Goal: Check status

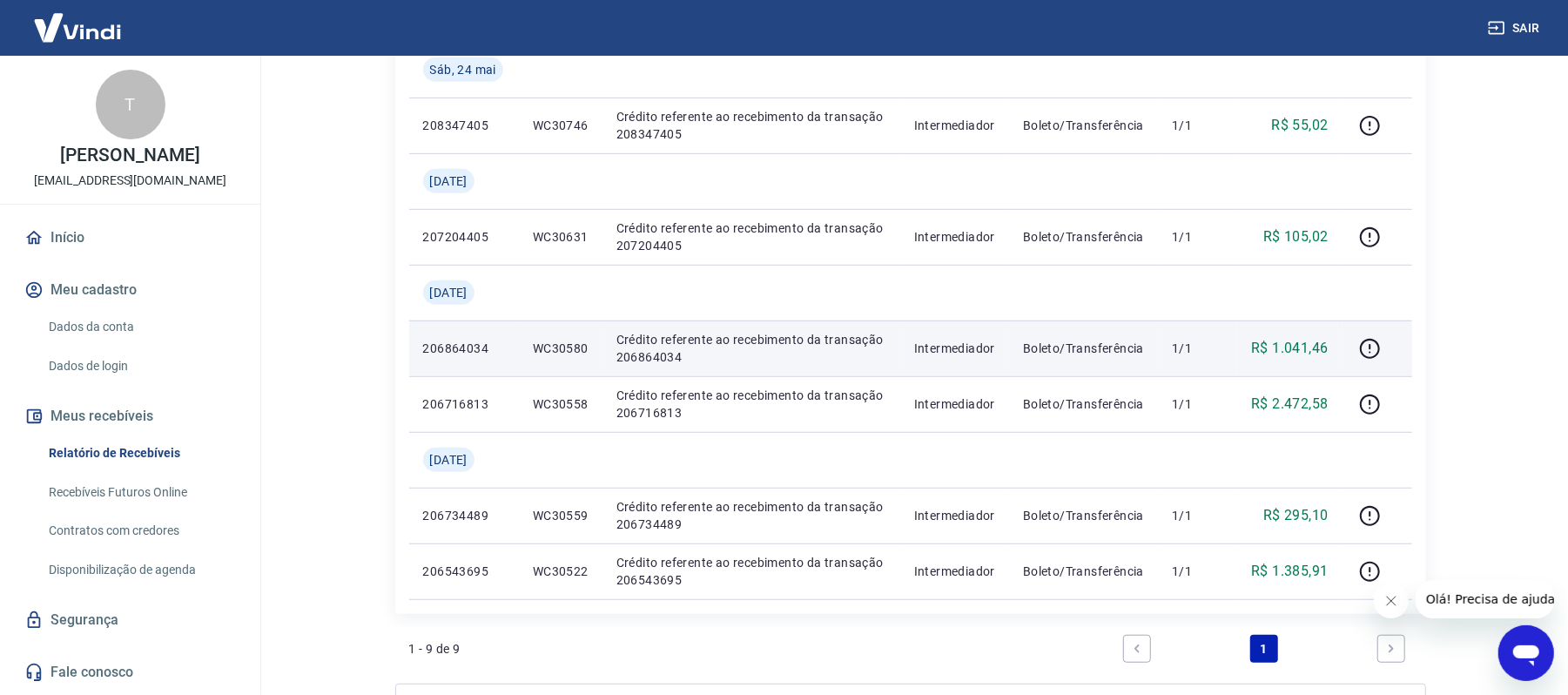
scroll to position [646, 0]
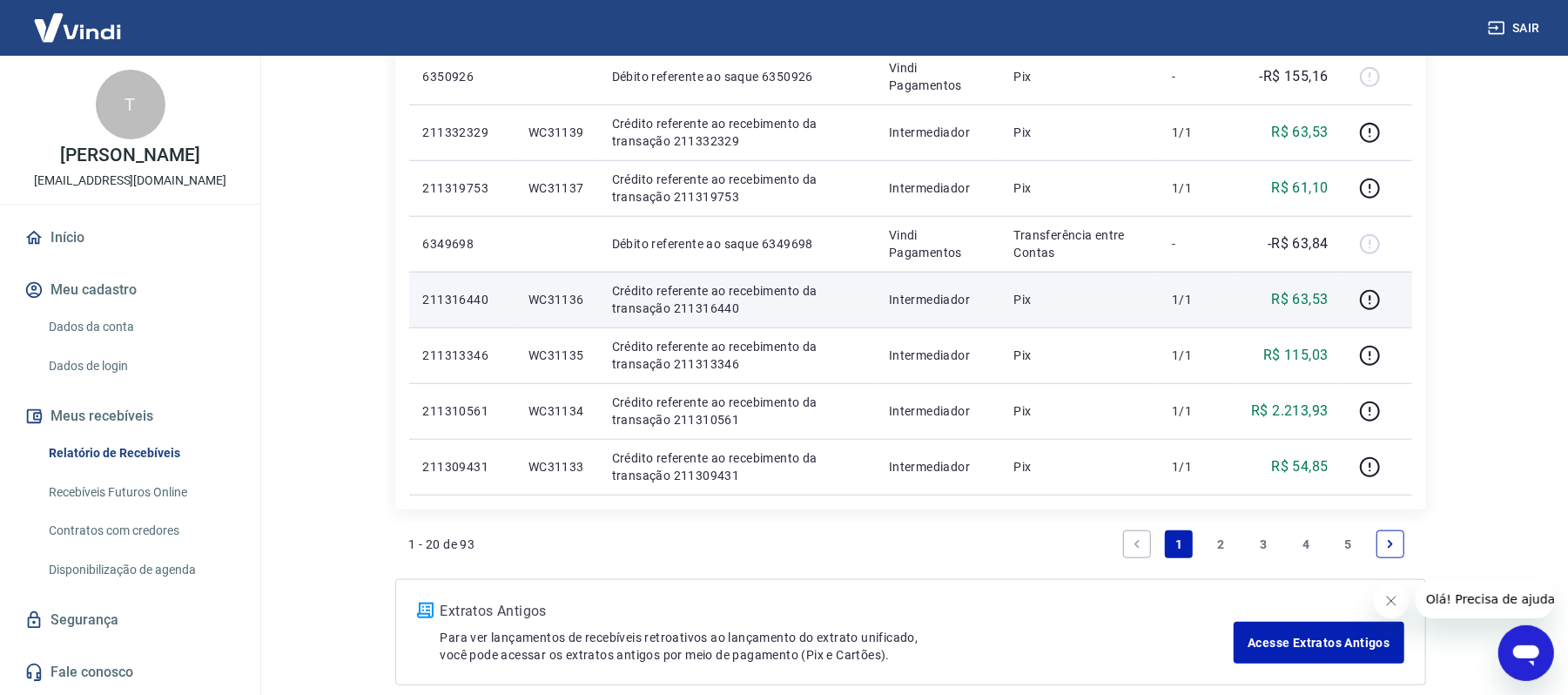
scroll to position [1118, 0]
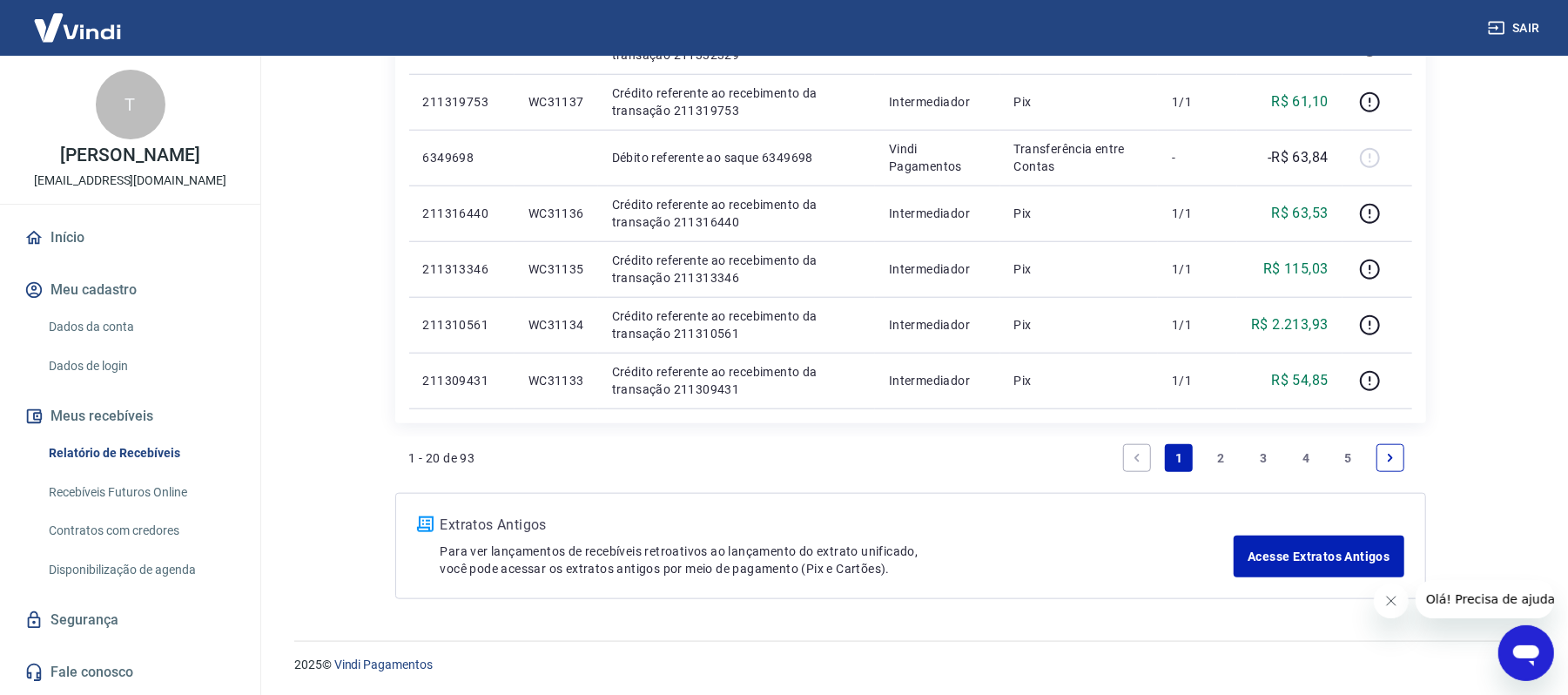
click at [1345, 451] on link "5" at bounding box center [1348, 457] width 27 height 27
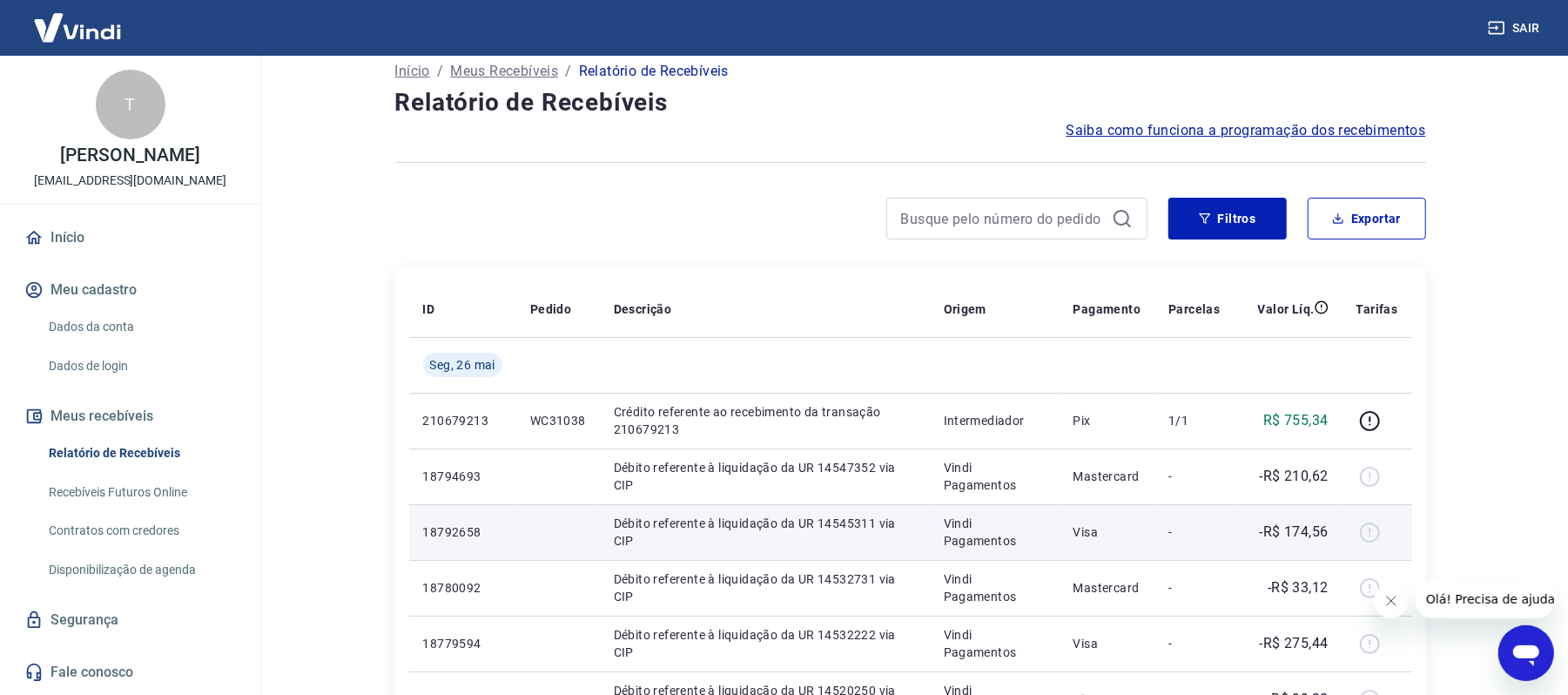
scroll to position [729, 0]
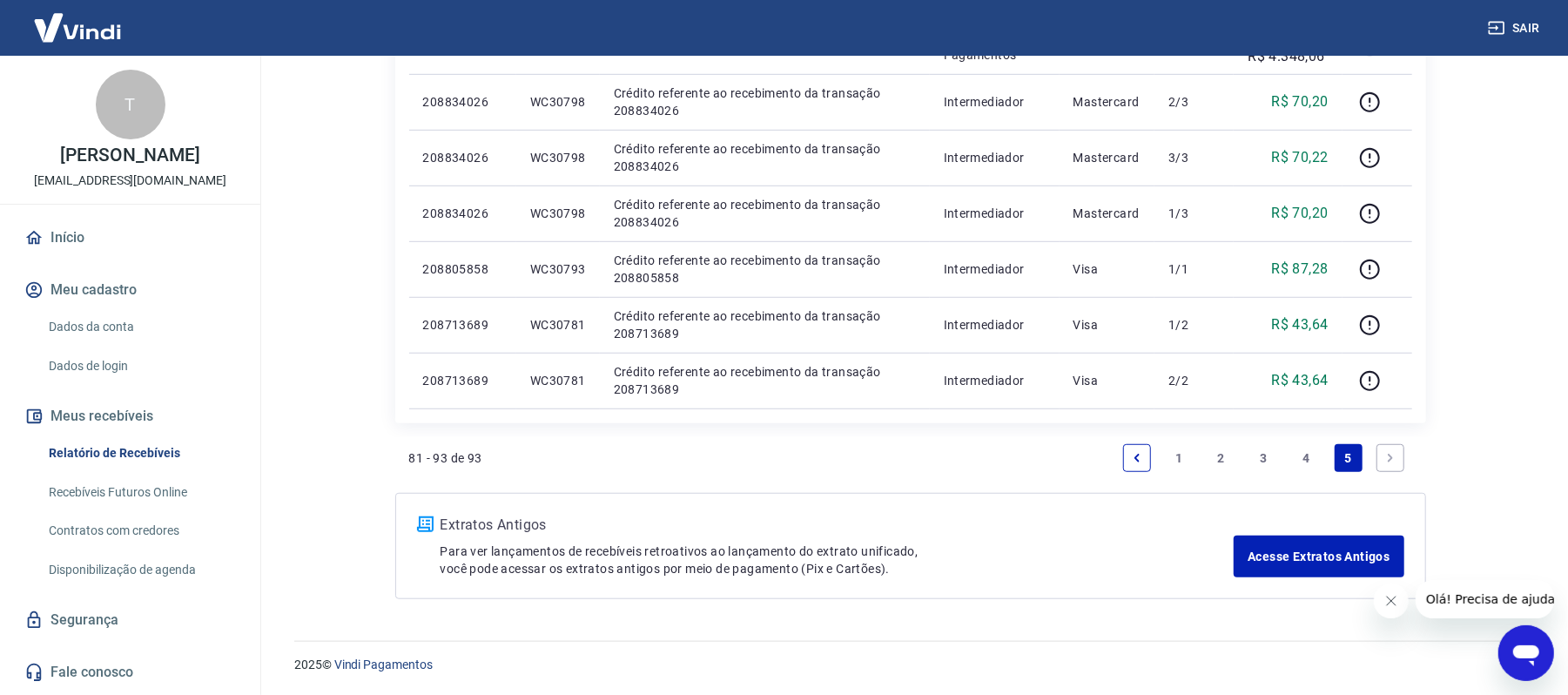
click at [1265, 464] on link "3" at bounding box center [1263, 457] width 27 height 27
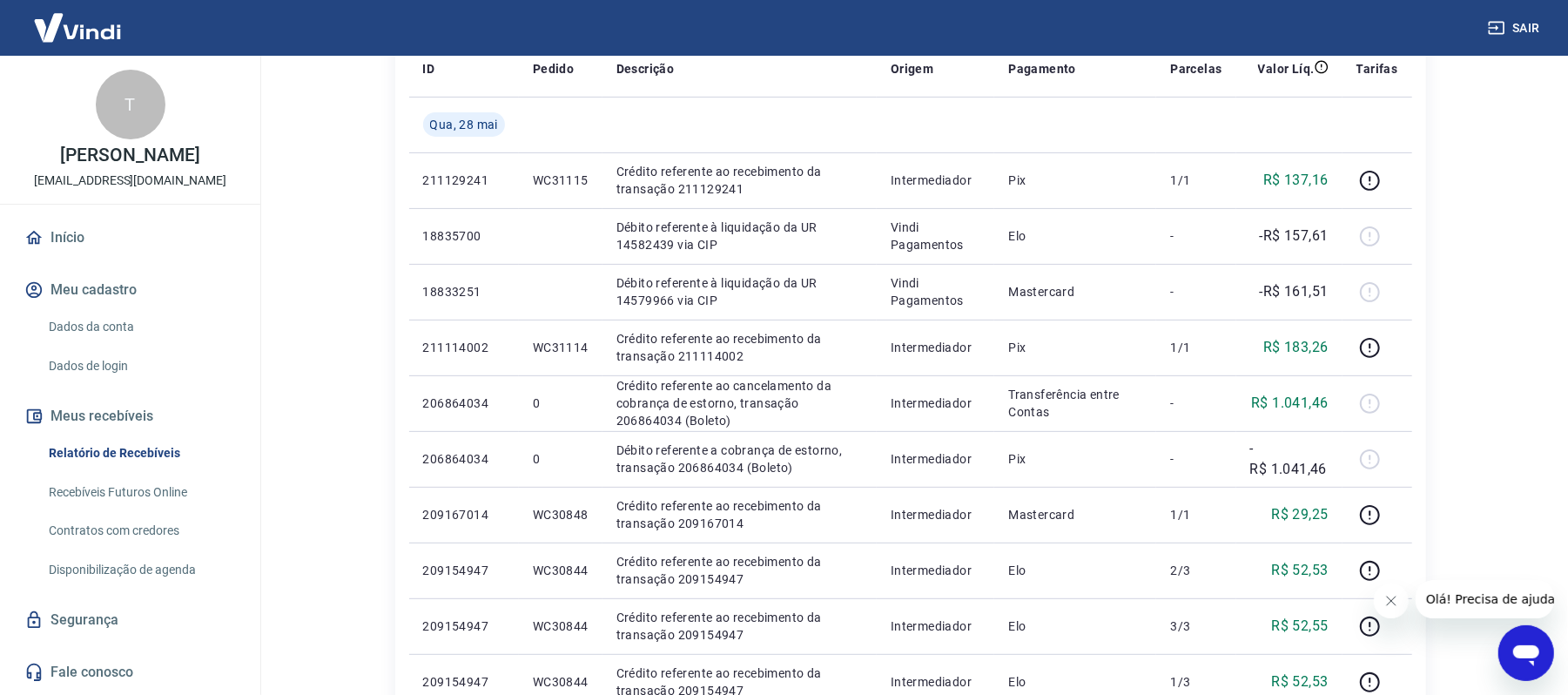
scroll to position [262, 0]
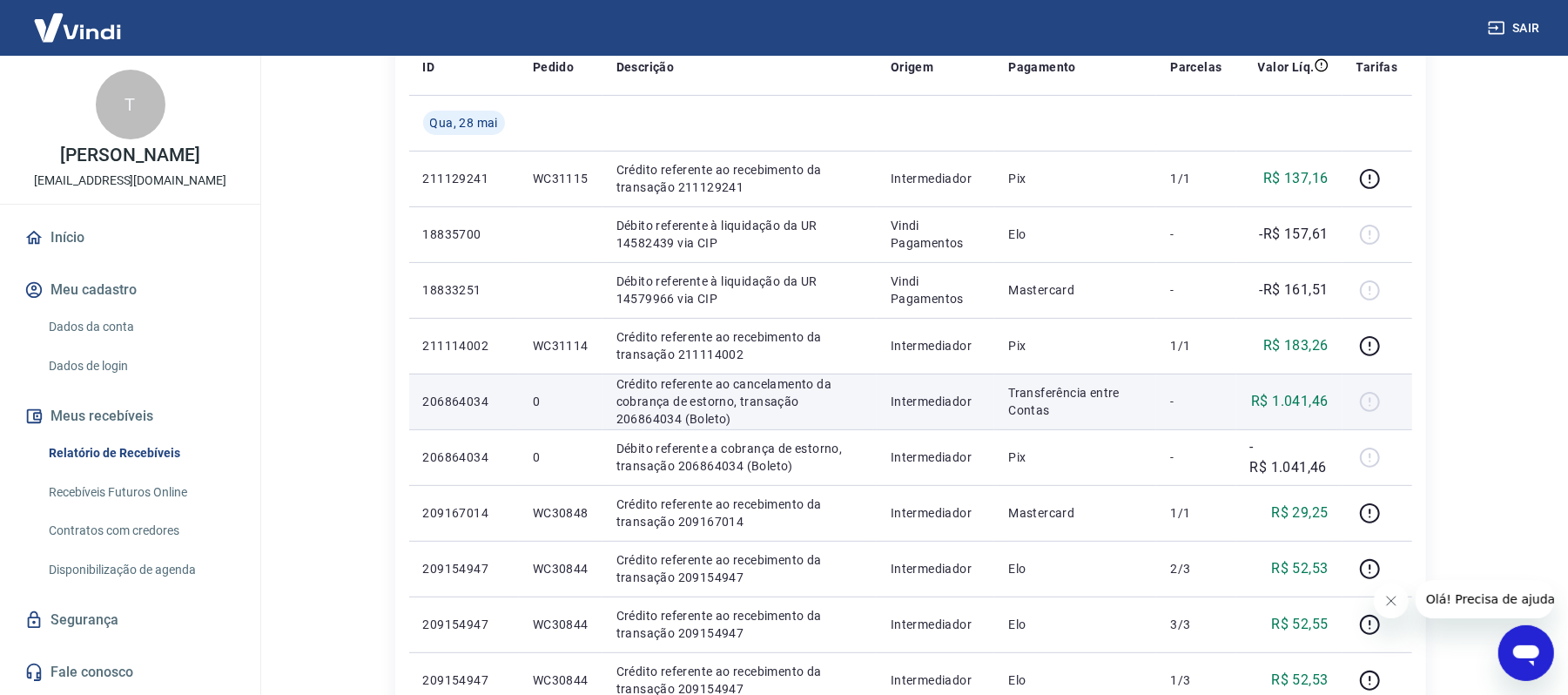
click at [722, 408] on p "Crédito referente ao cancelamento da cobrança de estorno, transação 206864034 (…" at bounding box center [739, 401] width 246 height 52
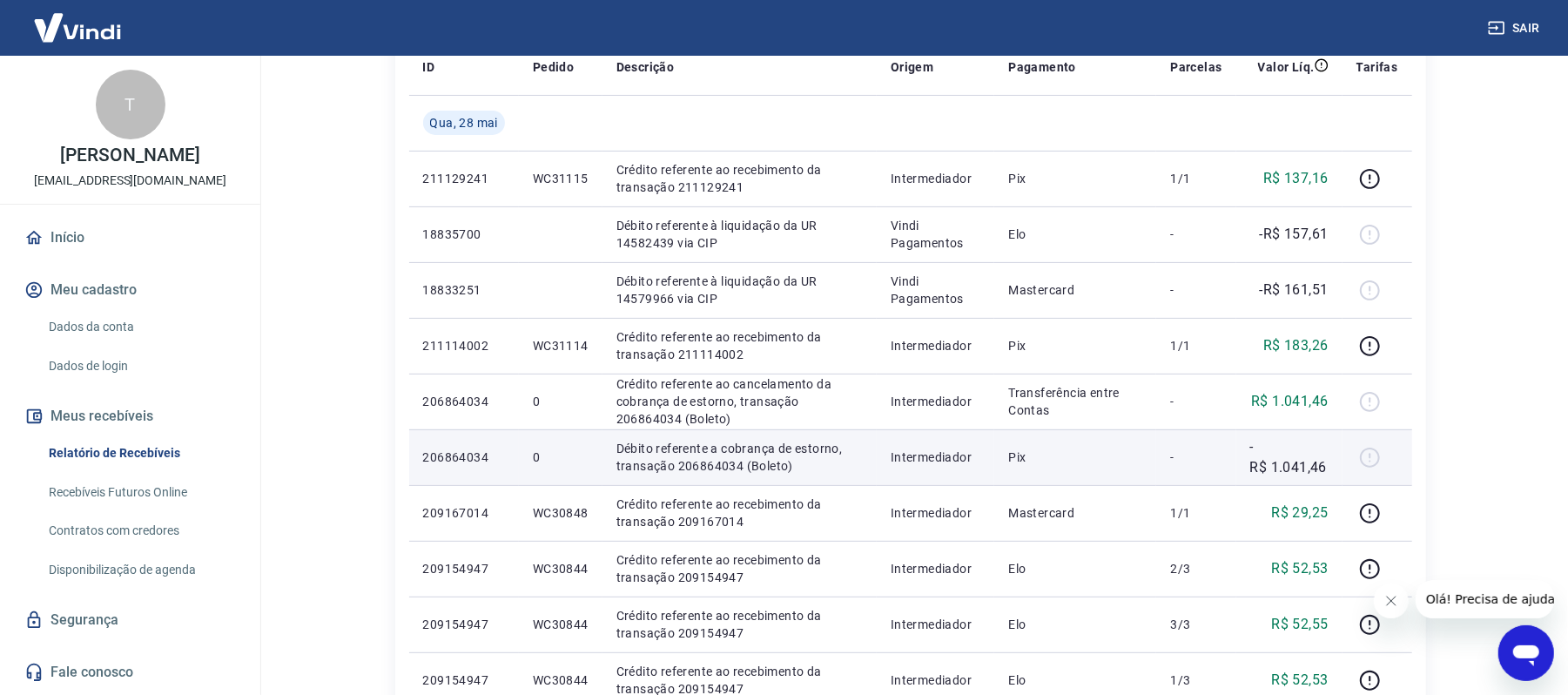
click at [861, 454] on p "Débito referente a cobrança de estorno, transação 206864034 (Boleto)" at bounding box center [739, 457] width 246 height 35
click at [460, 448] on p "206864034" at bounding box center [464, 456] width 81 height 17
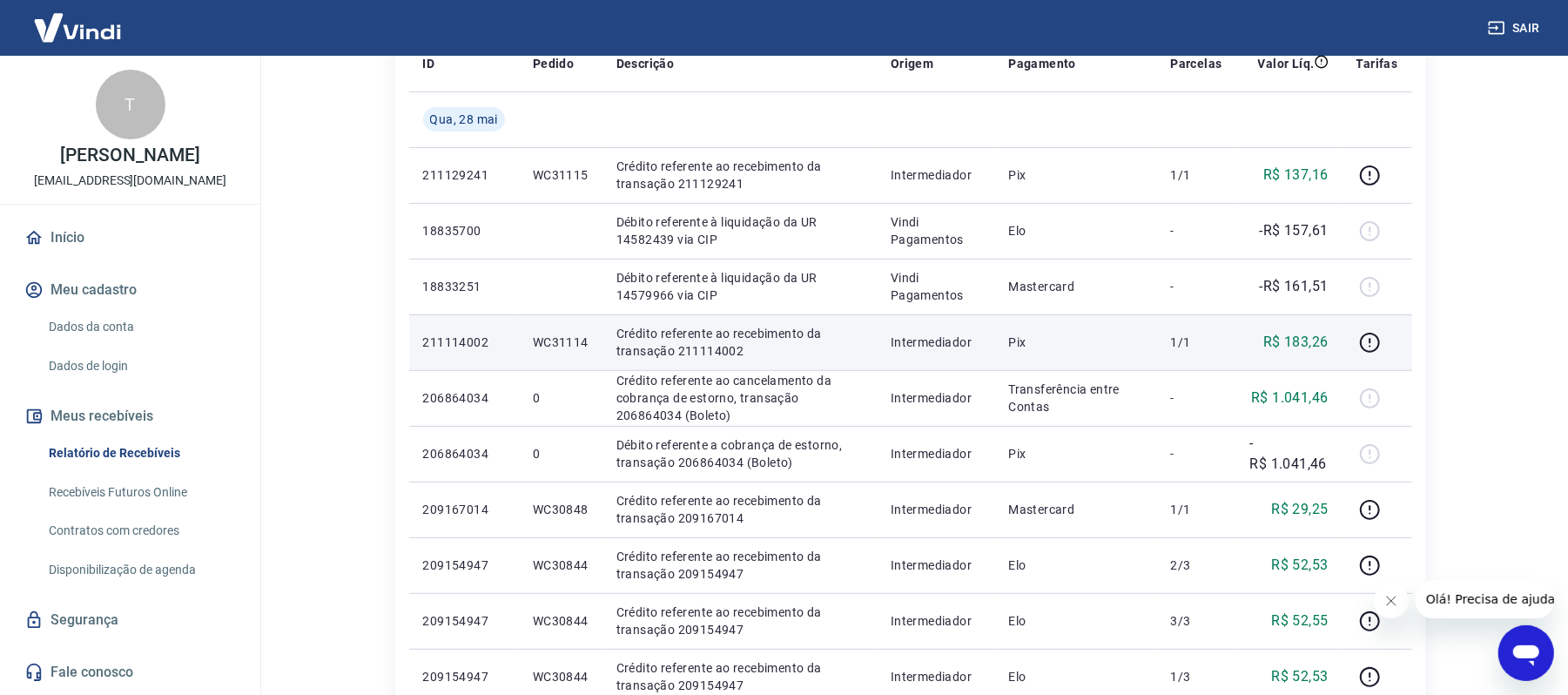
scroll to position [247, 0]
